Goal: Information Seeking & Learning: Check status

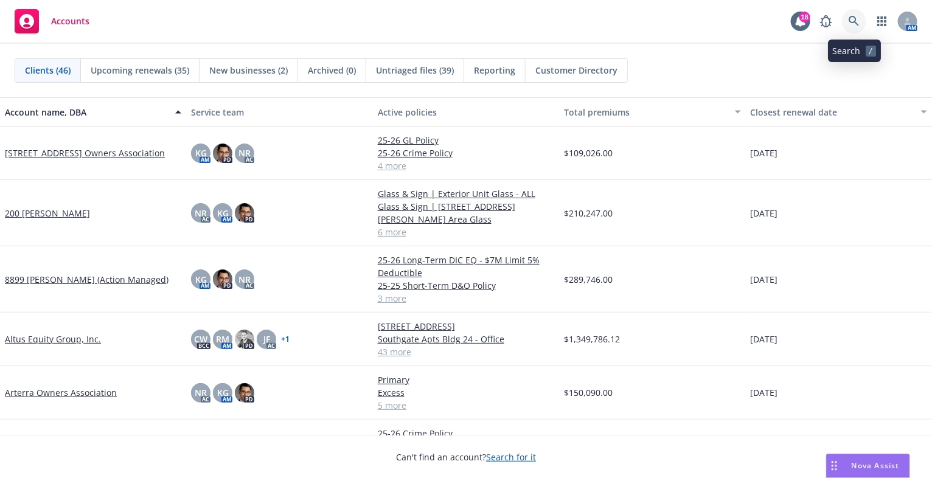
click at [856, 19] on icon at bounding box center [854, 21] width 10 height 10
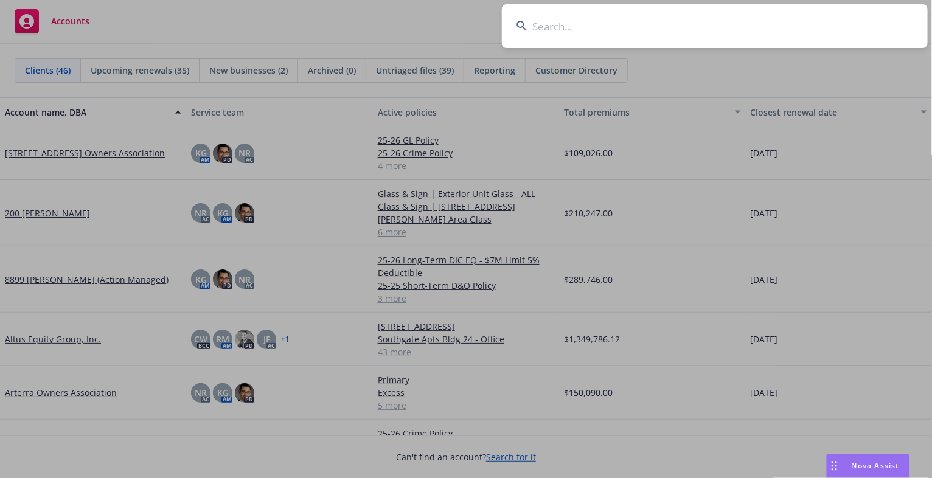
type input "Liberty Mutual"
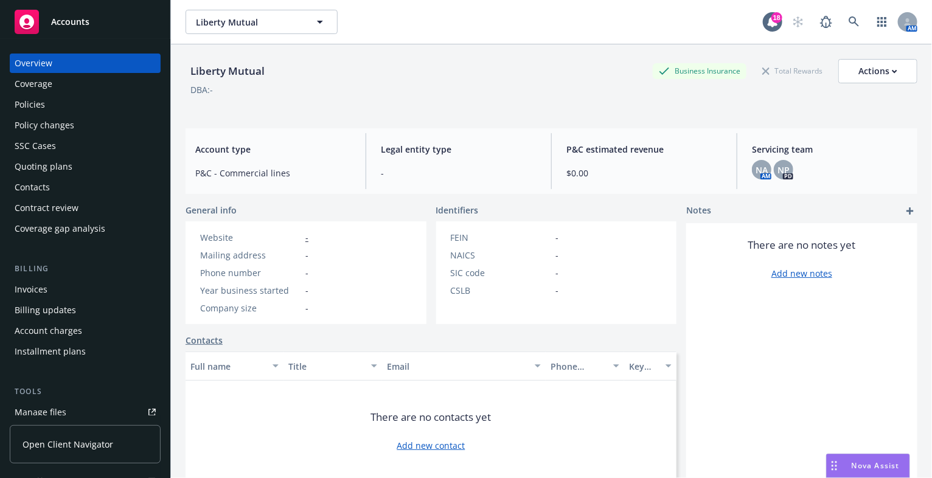
click at [32, 295] on div "Invoices" at bounding box center [31, 289] width 33 height 19
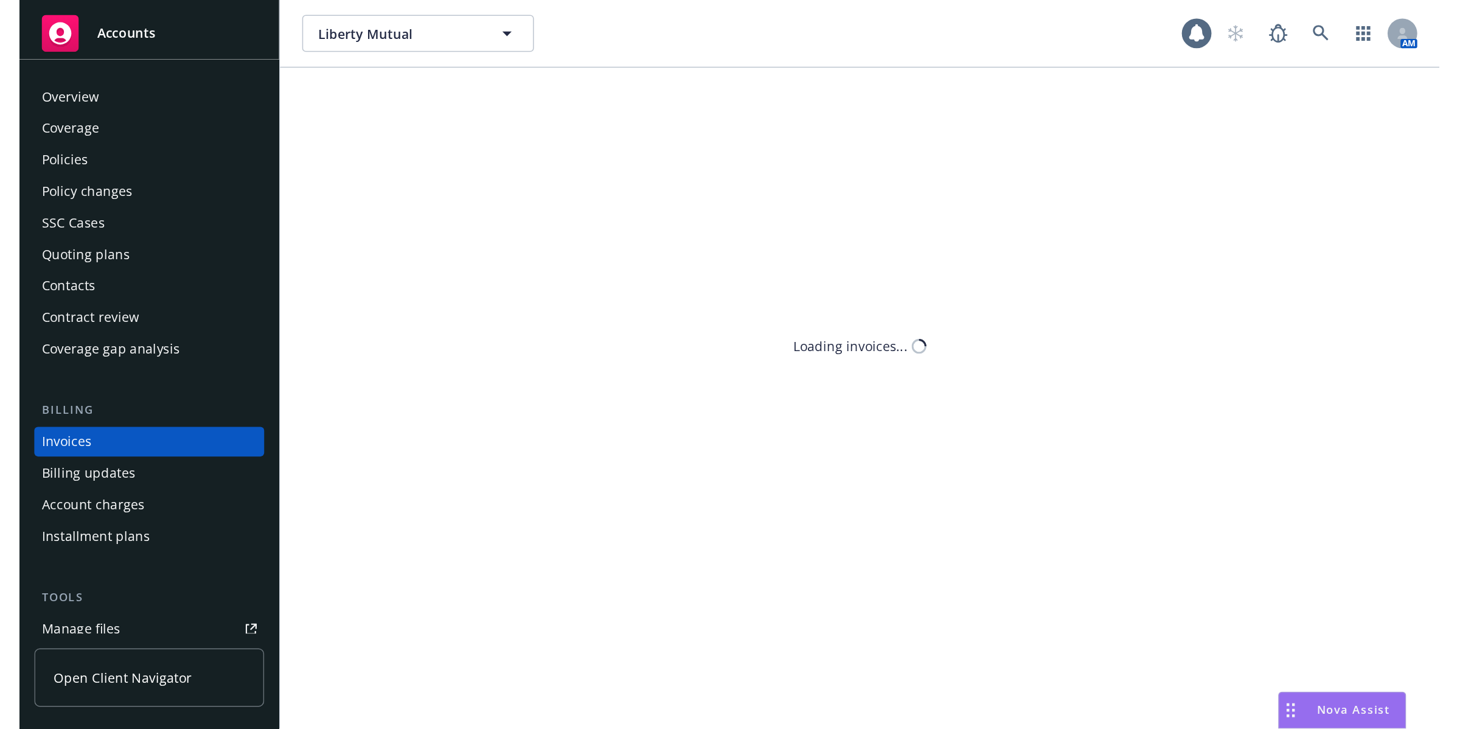
scroll to position [31, 0]
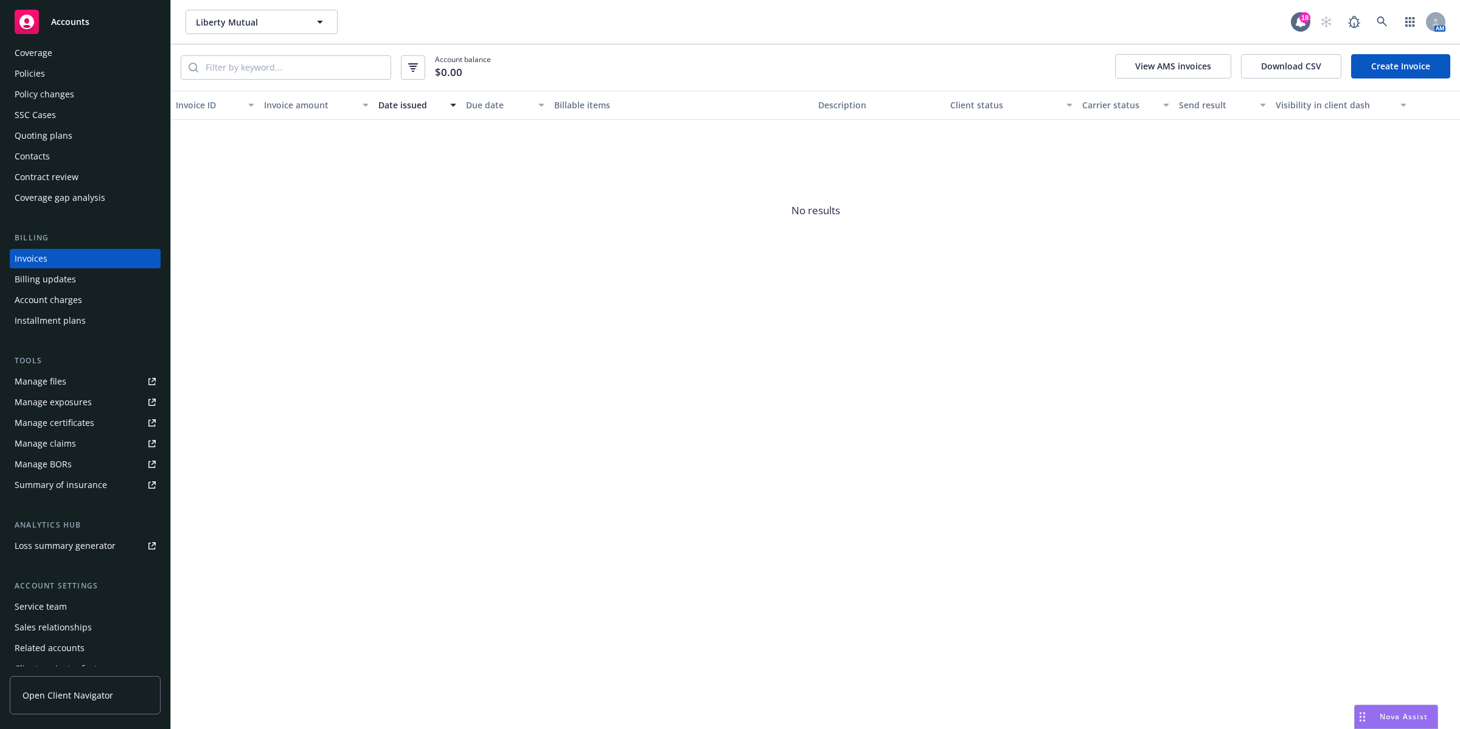
click at [931, 63] on button "View AMS invoices" at bounding box center [1173, 66] width 116 height 24
